Goal: Information Seeking & Learning: Find specific fact

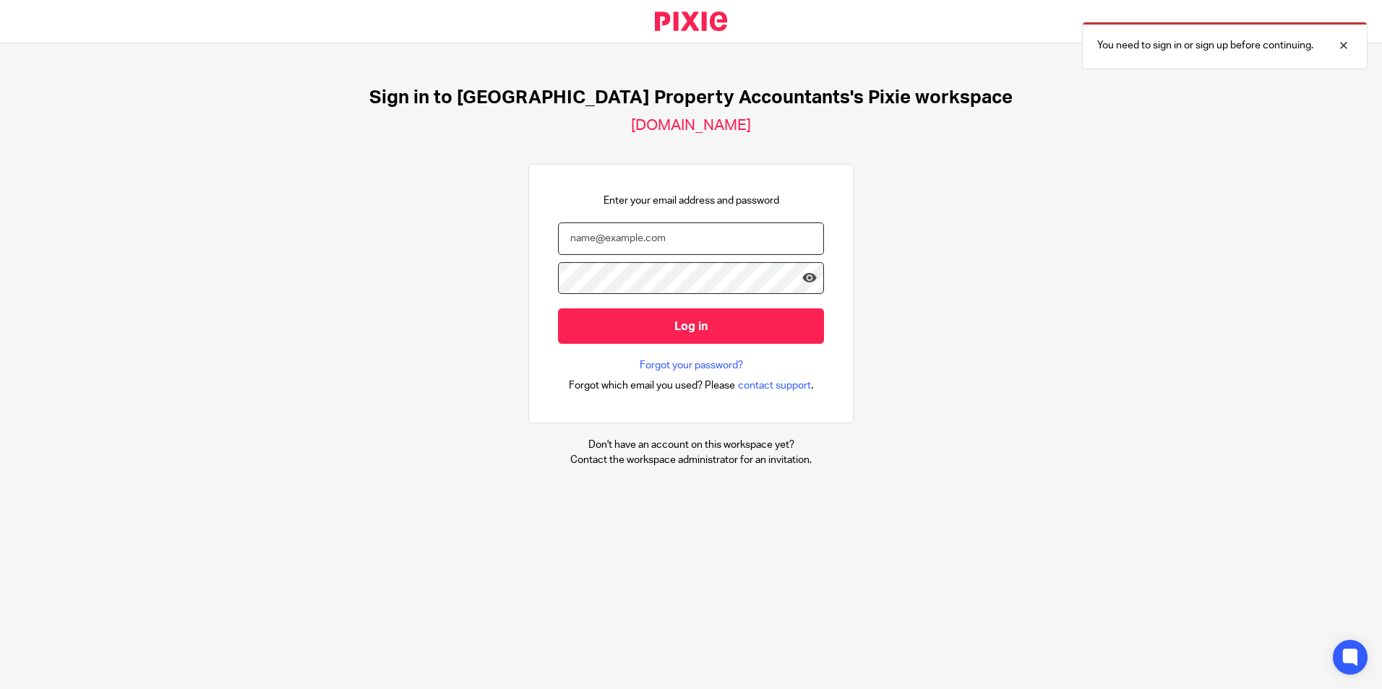
click at [633, 238] on input "email" at bounding box center [691, 239] width 266 height 33
type input "barsha@ukpa.co.uk"
click at [0, 689] on div at bounding box center [0, 689] width 0 height 0
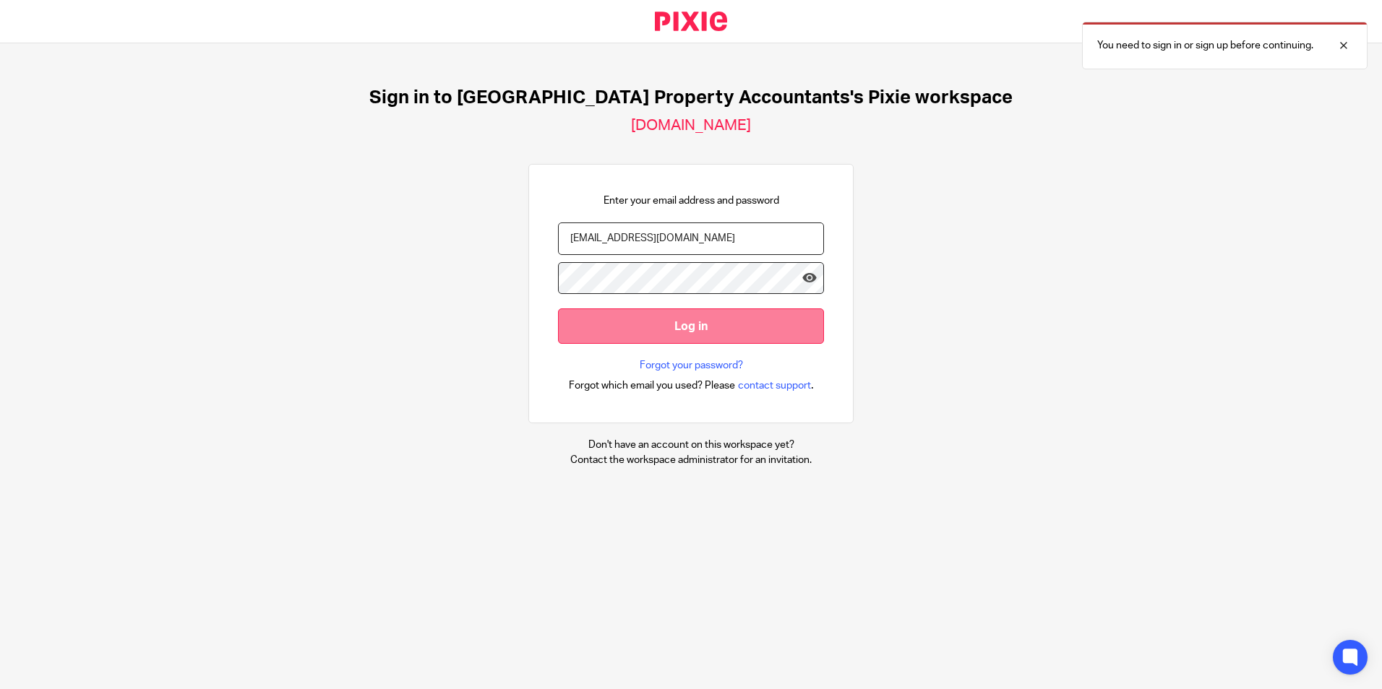
click at [655, 328] on input "Log in" at bounding box center [691, 326] width 266 height 35
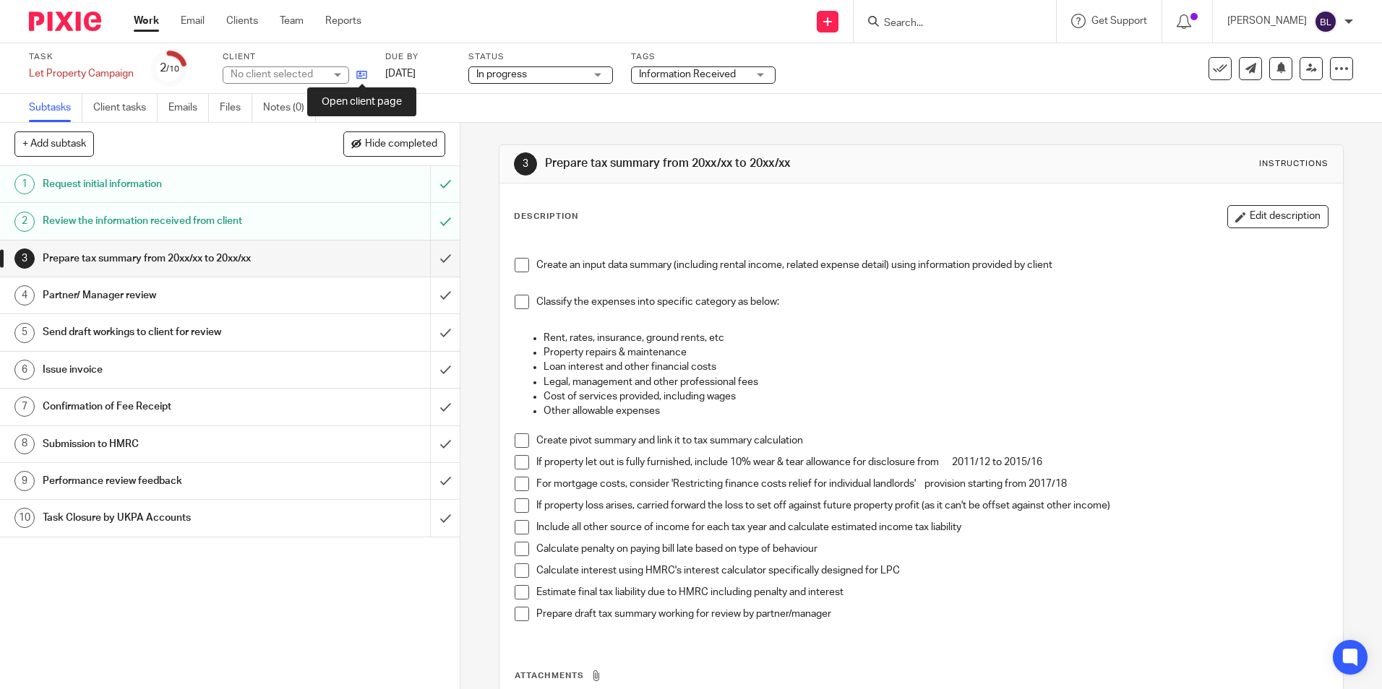
click at [358, 74] on icon at bounding box center [361, 74] width 11 height 11
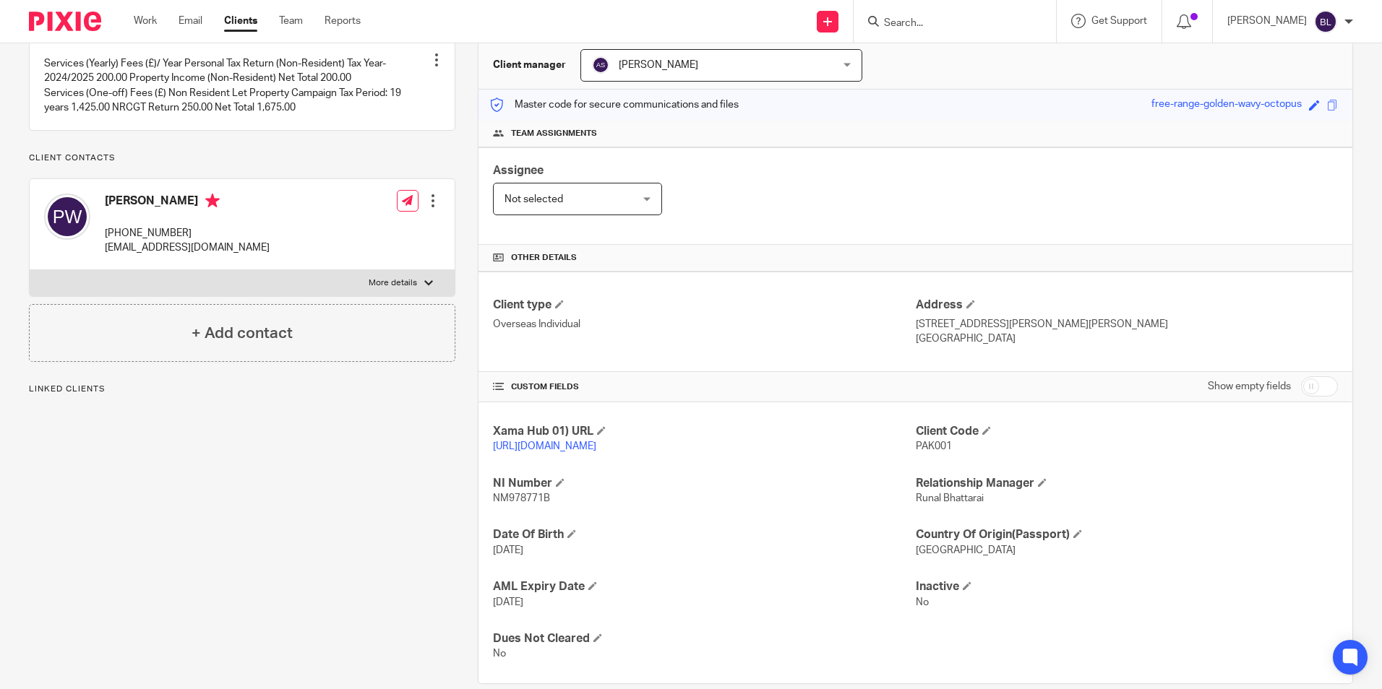
scroll to position [145, 0]
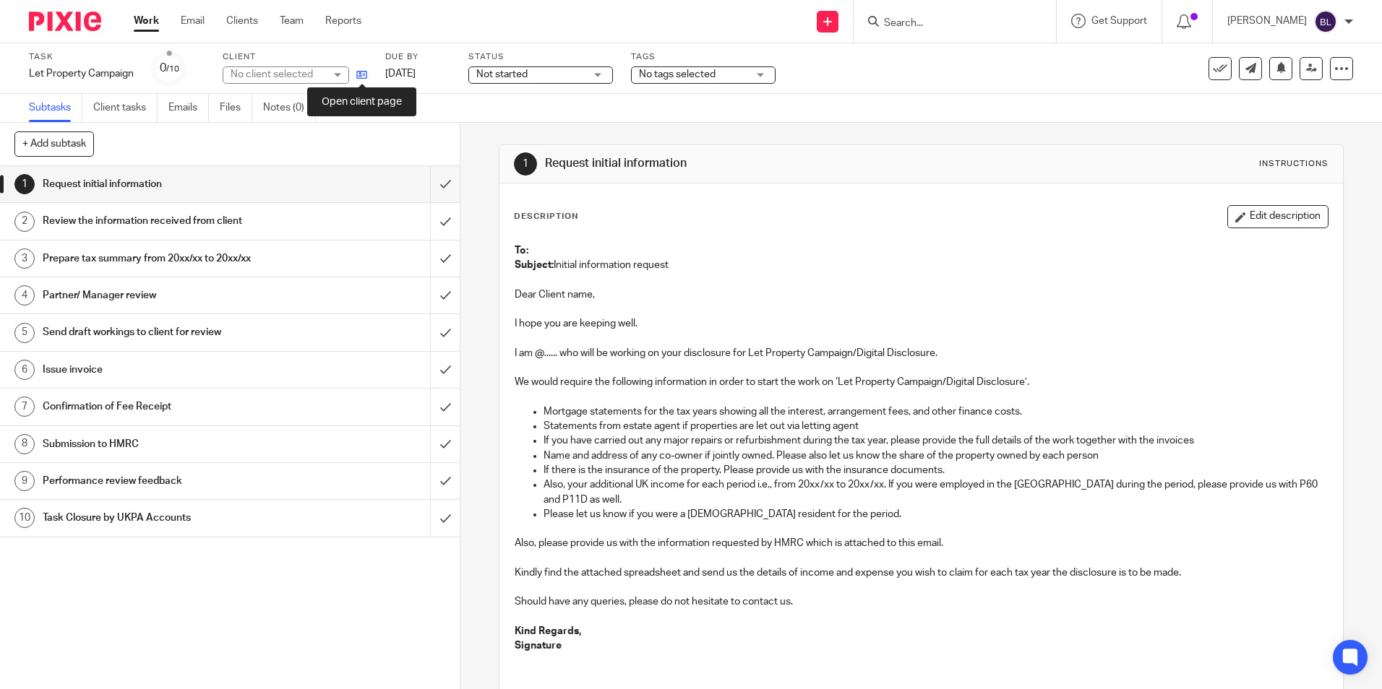
click at [361, 75] on icon at bounding box center [361, 74] width 11 height 11
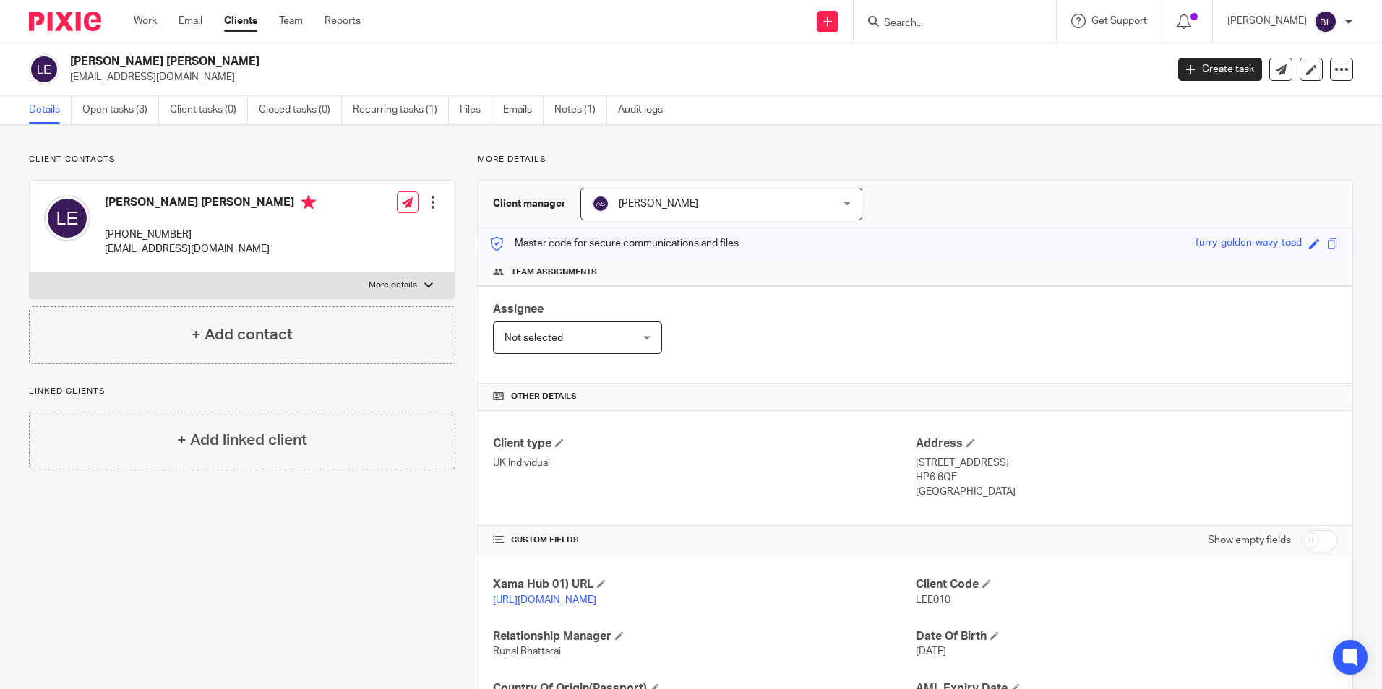
drag, startPoint x: 179, startPoint y: 59, endPoint x: 68, endPoint y: 54, distance: 110.7
click at [68, 54] on div "Lee Justin Edwards stretch002@btinternet.com" at bounding box center [592, 69] width 1127 height 30
copy h2 "[PERSON_NAME] [PERSON_NAME]"
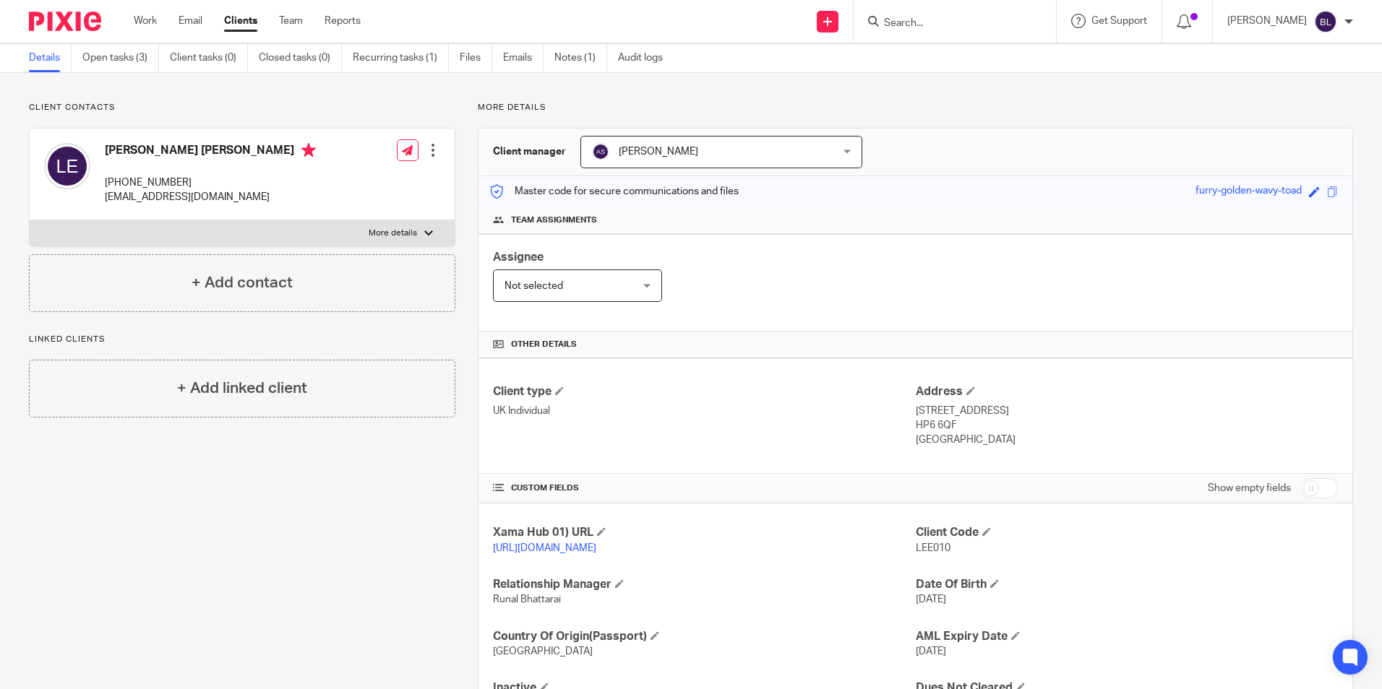
scroll to position [140, 0]
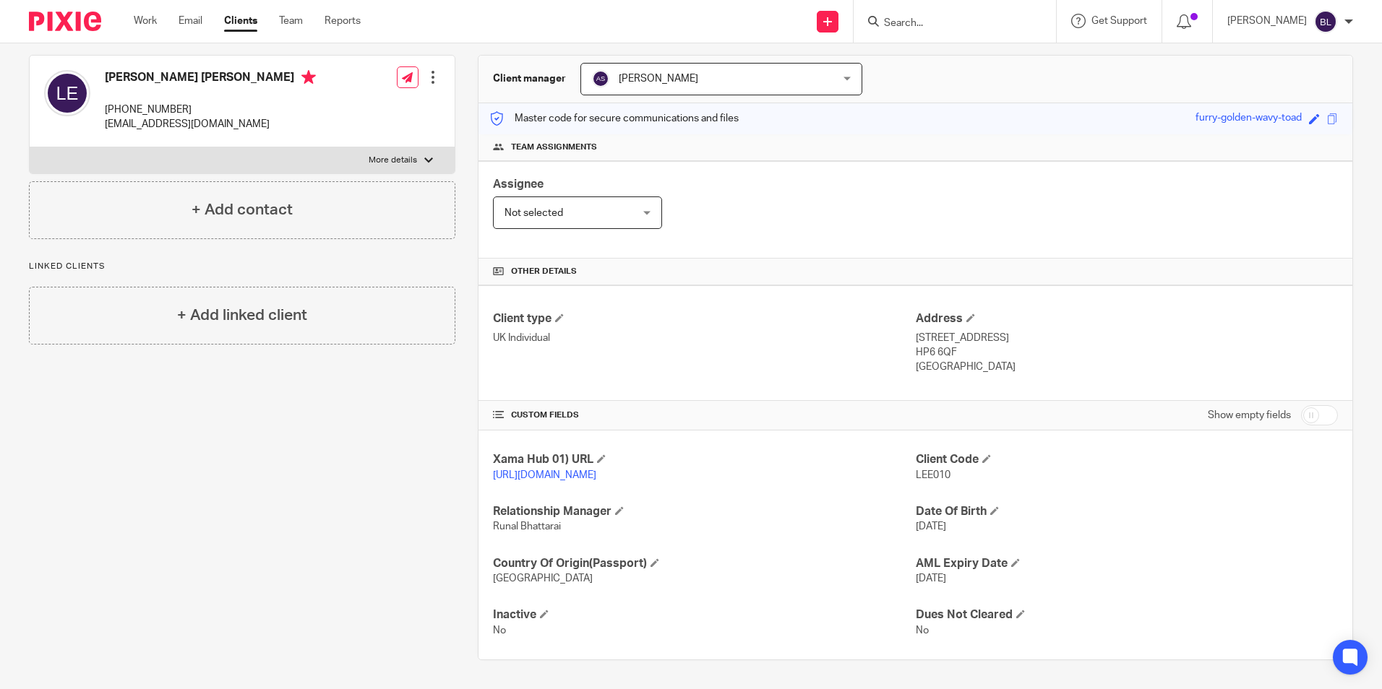
drag, startPoint x: 902, startPoint y: 319, endPoint x: 975, endPoint y: 327, distance: 73.3
click at [975, 327] on div "Client type UK Individual Address 22 Marygold Walk Buckinghamshi, Amersham HP6 …" at bounding box center [915, 343] width 874 height 116
drag, startPoint x: 975, startPoint y: 327, endPoint x: 1023, endPoint y: 355, distance: 56.0
click at [1023, 360] on p "United Kingdom" at bounding box center [1127, 367] width 422 height 14
drag, startPoint x: 908, startPoint y: 323, endPoint x: 989, endPoint y: 325, distance: 80.2
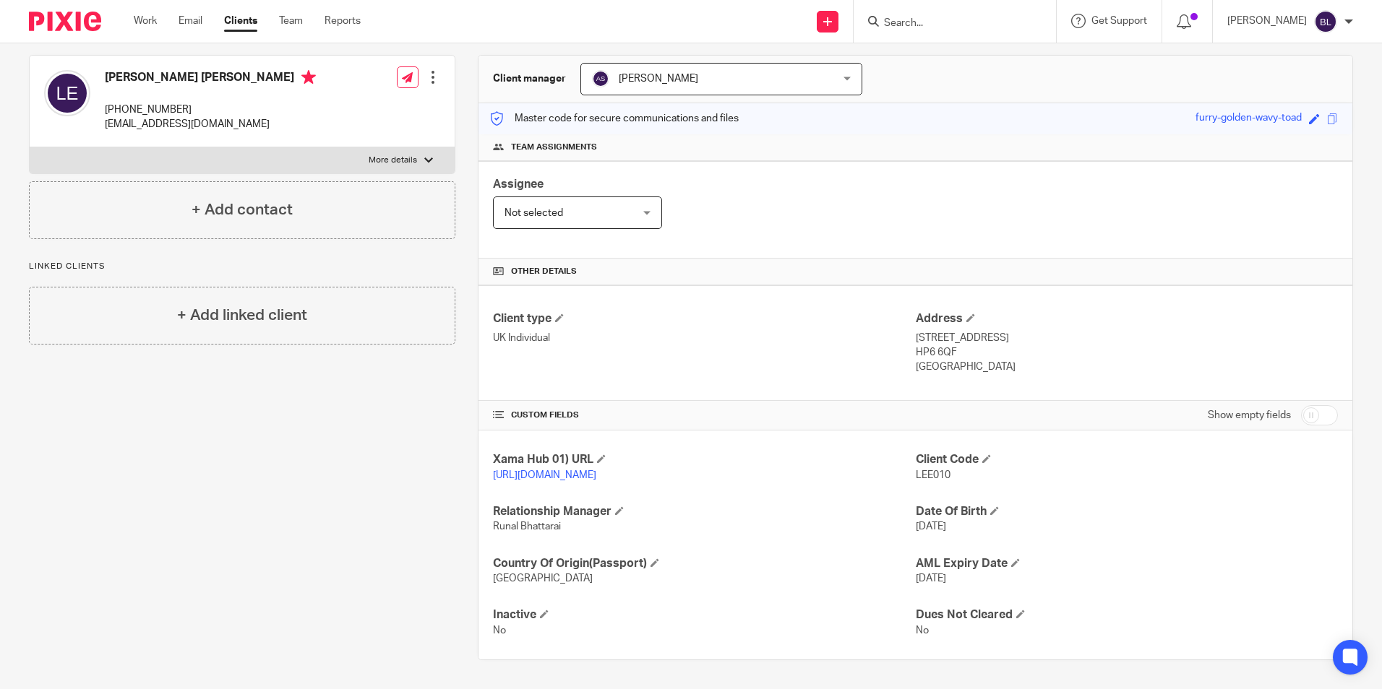
click at [989, 331] on p "22 Marygold Walk Buckinghamshi, Amersham" at bounding box center [1127, 338] width 422 height 14
copy p "22 Marygold Walk"
drag, startPoint x: 995, startPoint y: 324, endPoint x: 1051, endPoint y: 325, distance: 55.7
click at [1051, 331] on p "22 Marygold Walk Buckinghamshi, Amersham" at bounding box center [1127, 338] width 422 height 14
drag, startPoint x: 1051, startPoint y: 325, endPoint x: 1015, endPoint y: 364, distance: 53.2
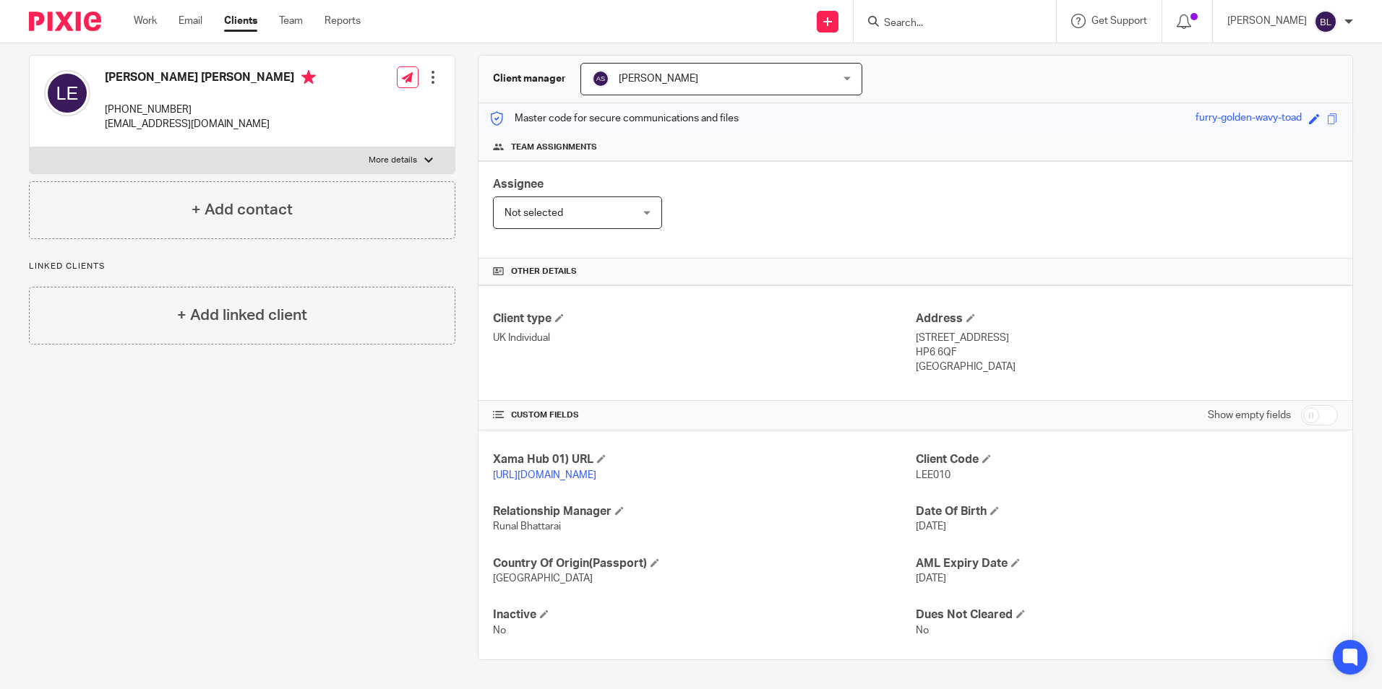
click at [1015, 364] on div "Client type UK Individual Address 22 Marygold Walk Buckinghamshi, Amersham HP6 …" at bounding box center [915, 343] width 874 height 116
drag, startPoint x: 994, startPoint y: 325, endPoint x: 1062, endPoint y: 328, distance: 68.0
click at [1062, 331] on p "22 Marygold Walk Buckinghamshi, Amersham" at bounding box center [1127, 338] width 422 height 14
copy p "Buckinghamshi"
drag, startPoint x: 1068, startPoint y: 324, endPoint x: 1115, endPoint y: 325, distance: 47.0
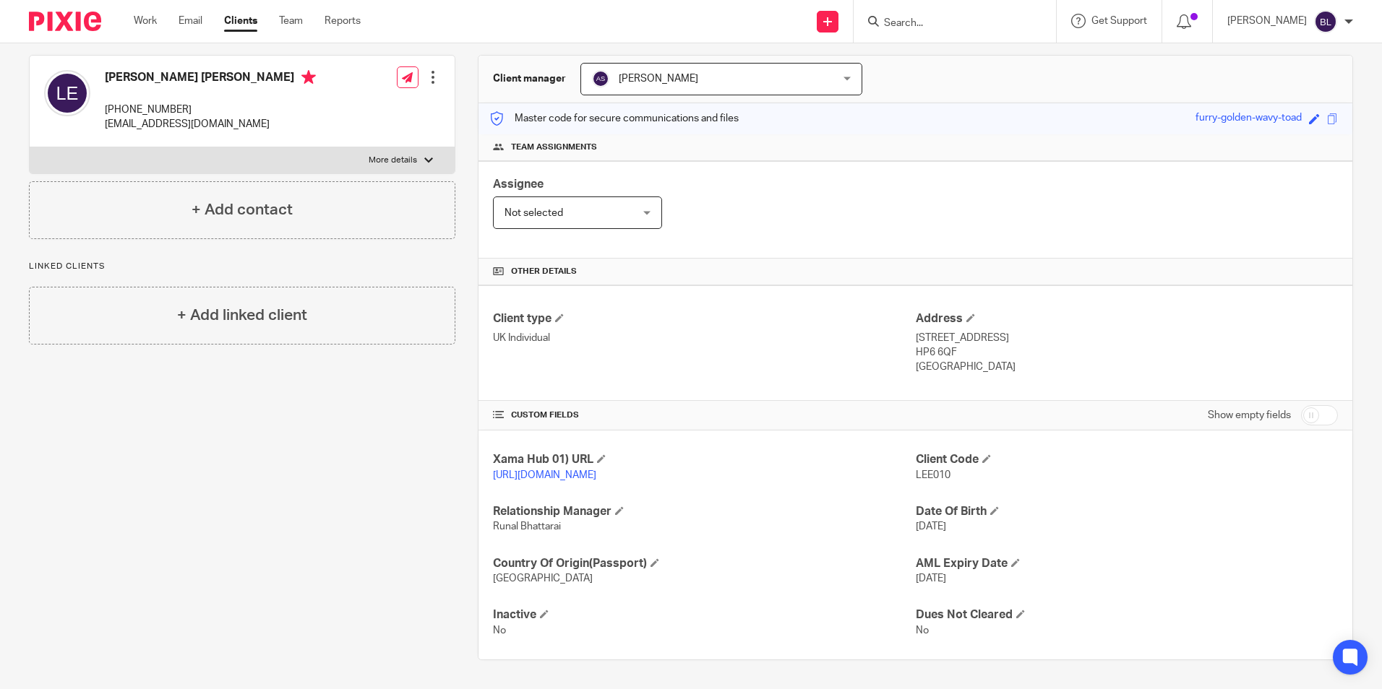
click at [1115, 331] on p "22 Marygold Walk Buckinghamshi, Amersham" at bounding box center [1127, 338] width 422 height 14
copy p "Amersham"
drag, startPoint x: 905, startPoint y: 335, endPoint x: 945, endPoint y: 335, distance: 39.7
click at [945, 335] on div "Client type UK Individual Address 22 Marygold Walk Buckinghamshi, Amersham HP6 …" at bounding box center [915, 343] width 874 height 116
drag, startPoint x: 945, startPoint y: 335, endPoint x: 997, endPoint y: 343, distance: 52.6
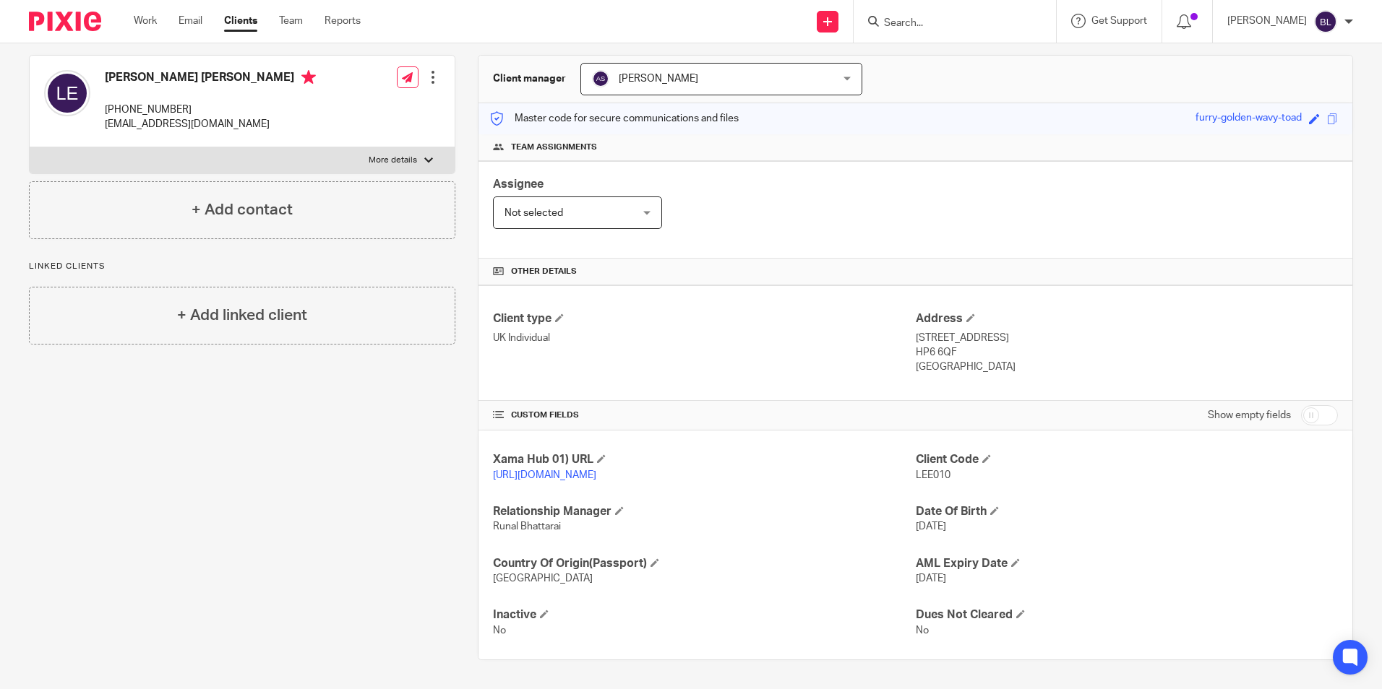
click at [997, 345] on p "HP6 6QF" at bounding box center [1127, 352] width 422 height 14
drag, startPoint x: 957, startPoint y: 335, endPoint x: 908, endPoint y: 337, distance: 48.5
click at [916, 345] on p "HP6 6QF" at bounding box center [1127, 352] width 422 height 14
copy p "HP6 6QF"
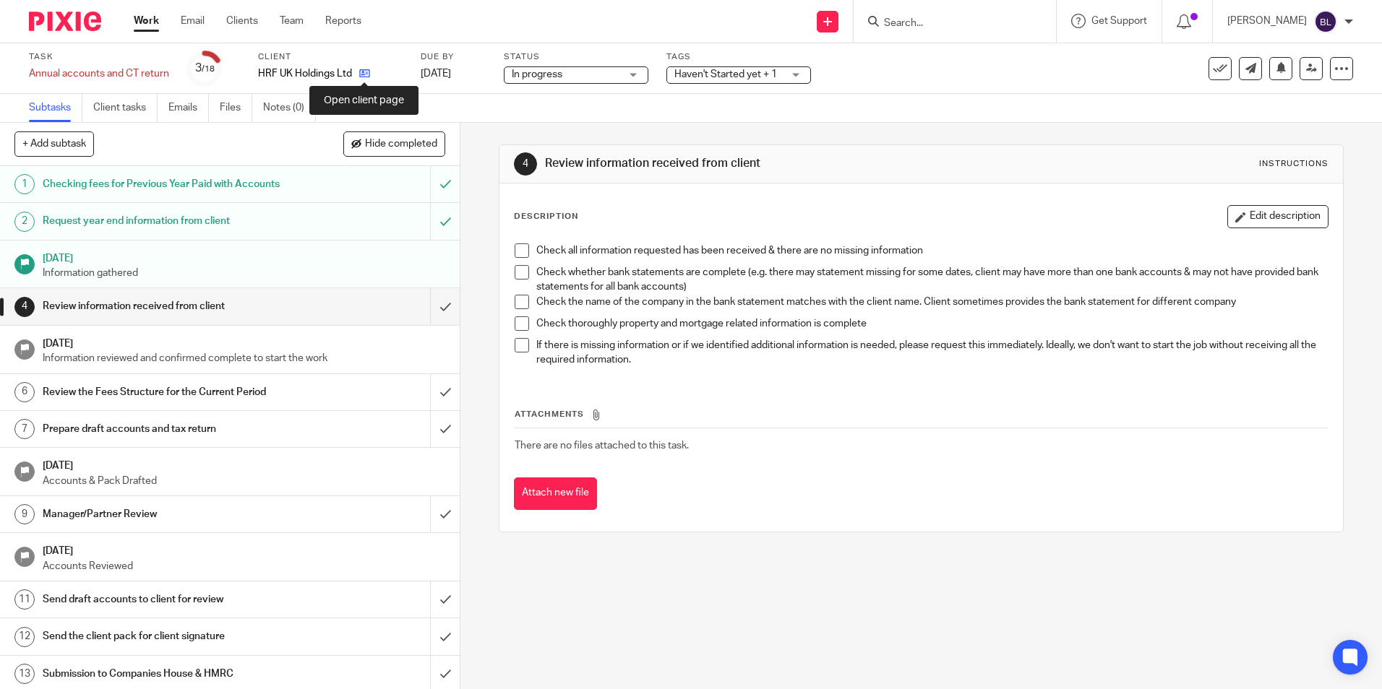
click at [363, 72] on icon at bounding box center [364, 73] width 11 height 11
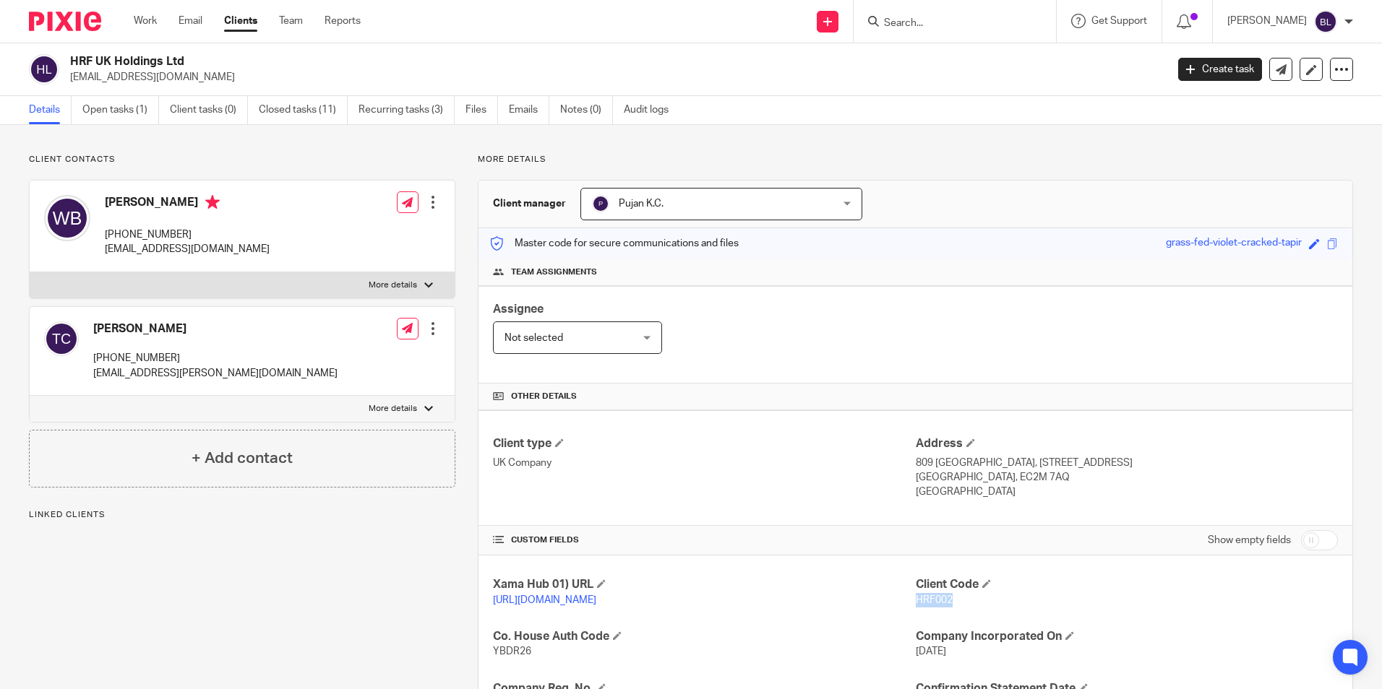
drag, startPoint x: 945, startPoint y: 600, endPoint x: 908, endPoint y: 603, distance: 37.8
click at [916, 603] on p "HRF002" at bounding box center [1127, 600] width 422 height 14
copy span "HRF002"
